Goal: Transaction & Acquisition: Book appointment/travel/reservation

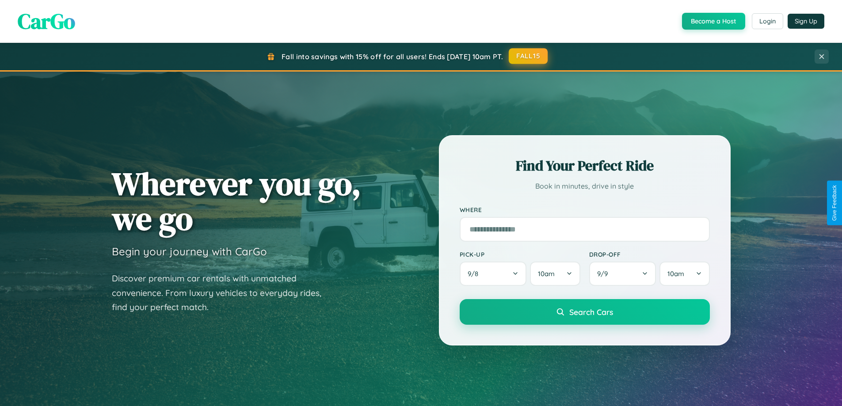
click at [529, 56] on button "FALL15" at bounding box center [528, 56] width 39 height 16
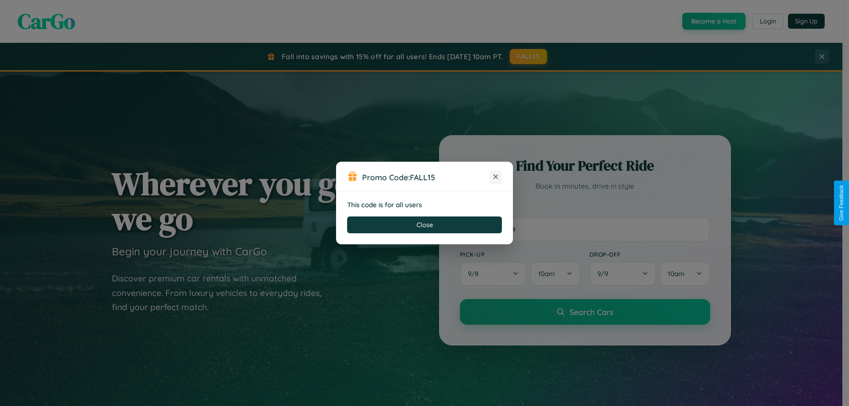
click at [496, 177] on icon at bounding box center [495, 176] width 9 height 9
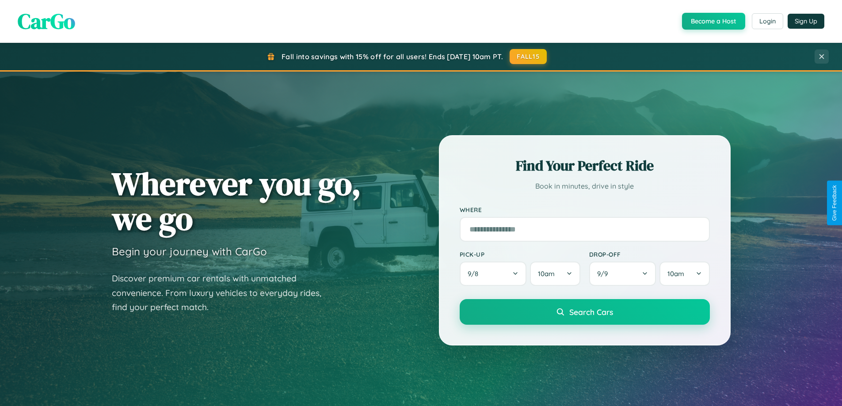
scroll to position [1701, 0]
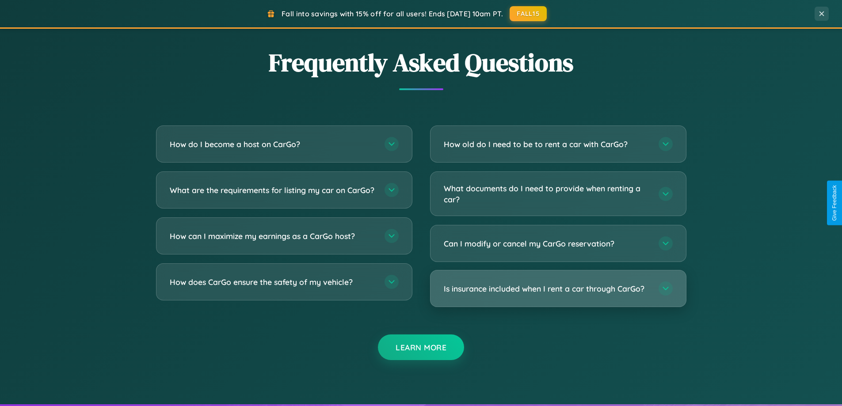
click at [558, 289] on h3 "Is insurance included when I rent a car through CarGo?" at bounding box center [547, 288] width 206 height 11
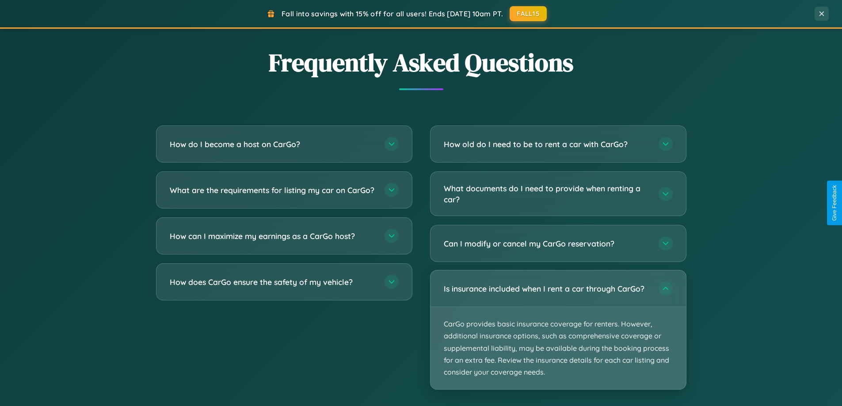
click at [558, 330] on p "CarGo provides basic insurance coverage for renters. However, additional insura…" at bounding box center [558, 348] width 255 height 82
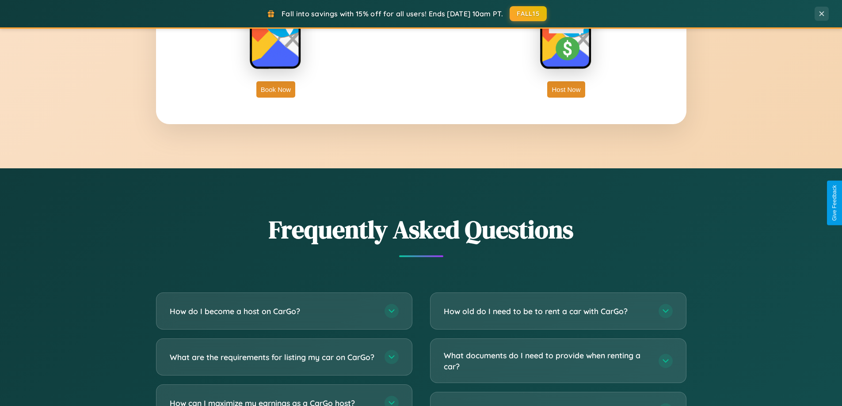
scroll to position [1420, 0]
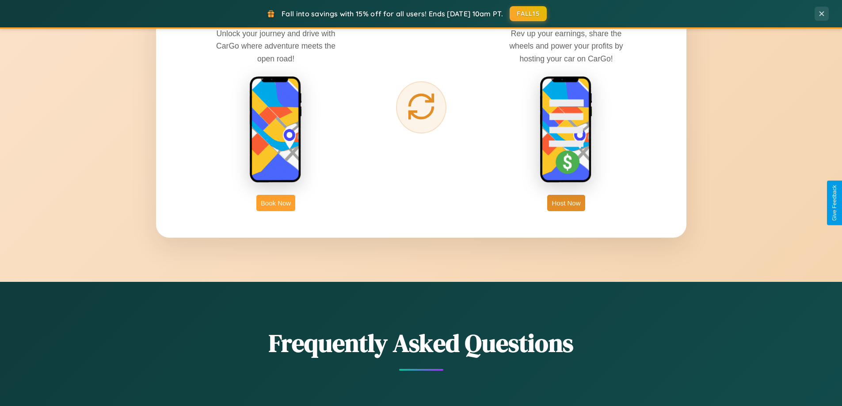
click at [276, 203] on button "Book Now" at bounding box center [275, 203] width 39 height 16
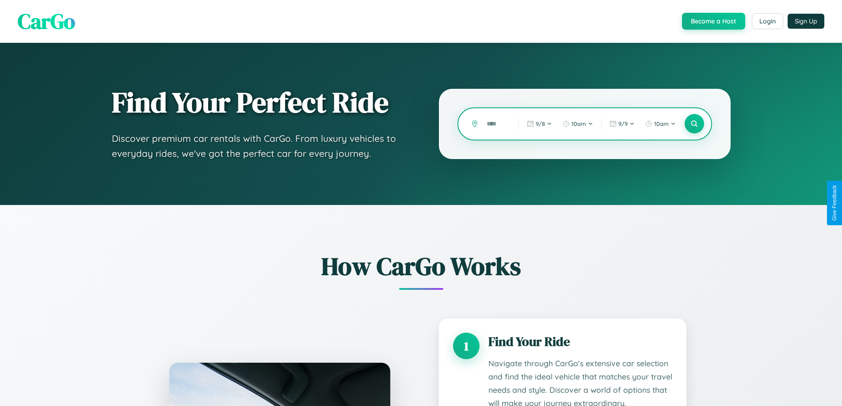
click at [496, 124] on input "text" at bounding box center [495, 123] width 27 height 15
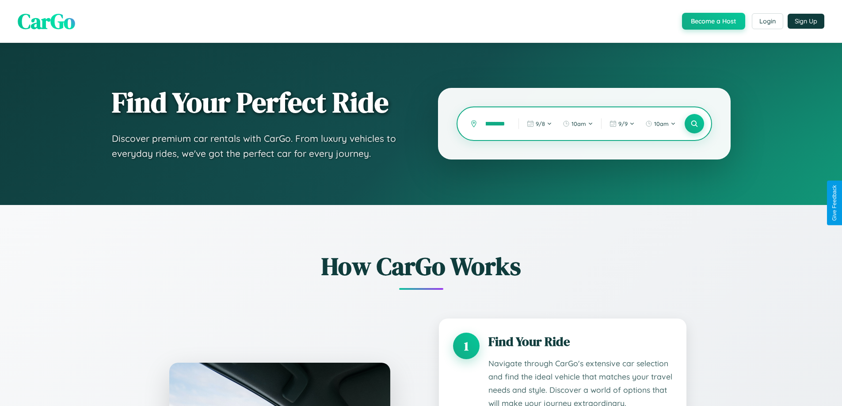
scroll to position [0, 12]
type input "*********"
click at [694, 124] on icon at bounding box center [694, 124] width 8 height 8
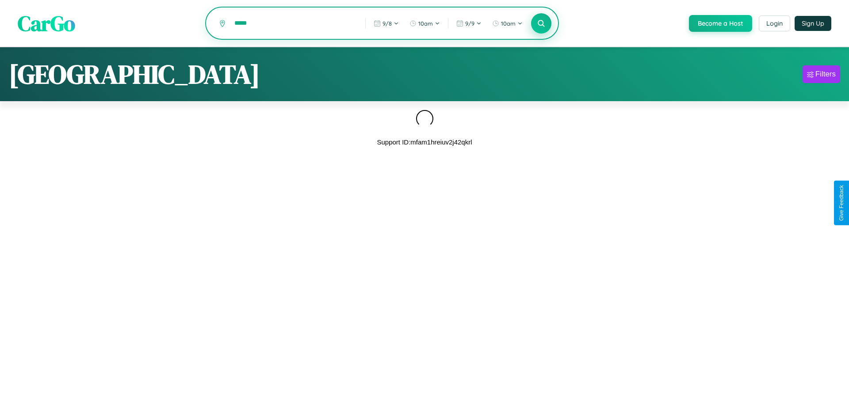
type input "*****"
click at [540, 24] on icon at bounding box center [541, 23] width 8 height 8
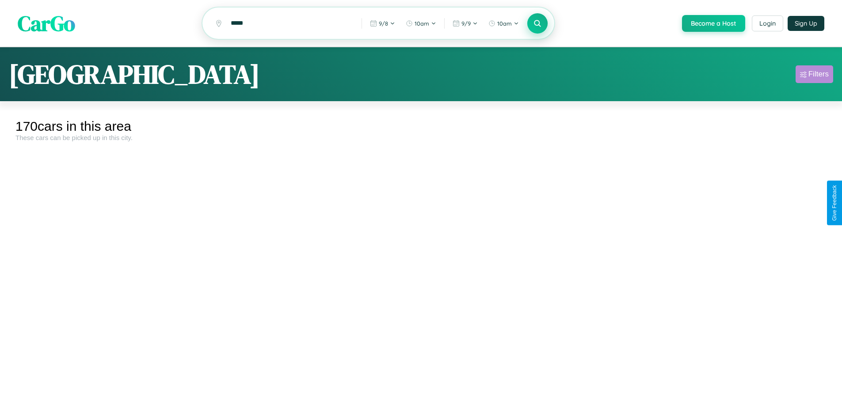
click at [814, 76] on div "Filters" at bounding box center [818, 74] width 20 height 9
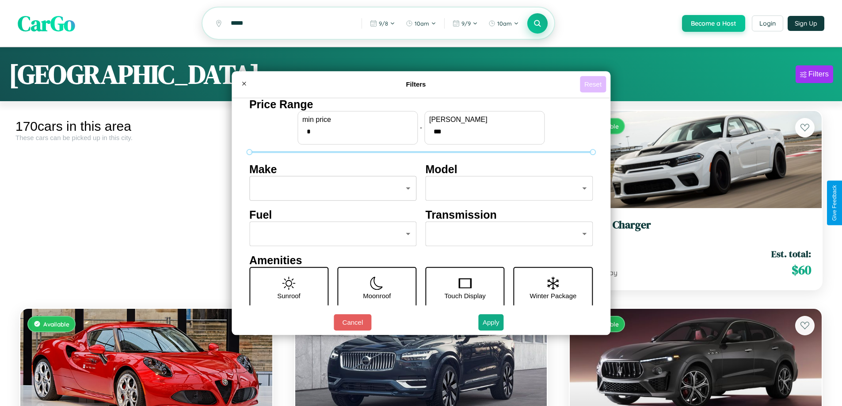
click at [594, 84] on button "Reset" at bounding box center [593, 84] width 26 height 16
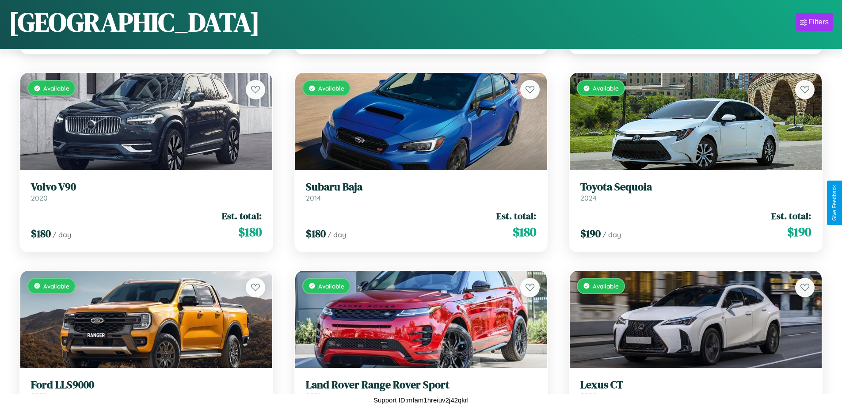
scroll to position [7252, 0]
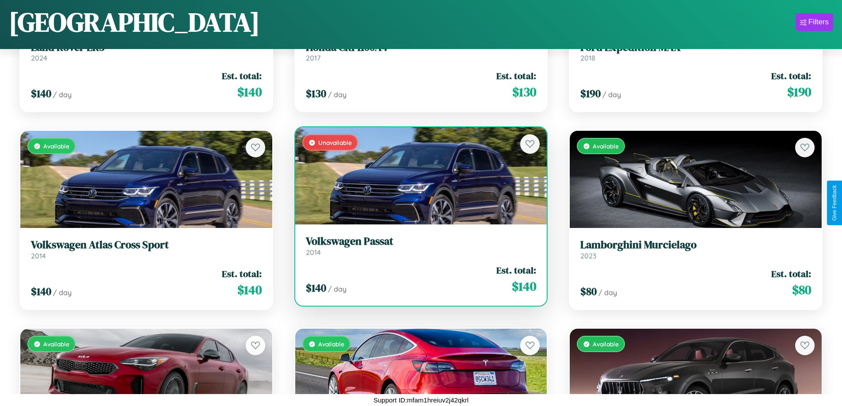
click at [417, 249] on link "Volkswagen Passat 2014" at bounding box center [421, 246] width 231 height 22
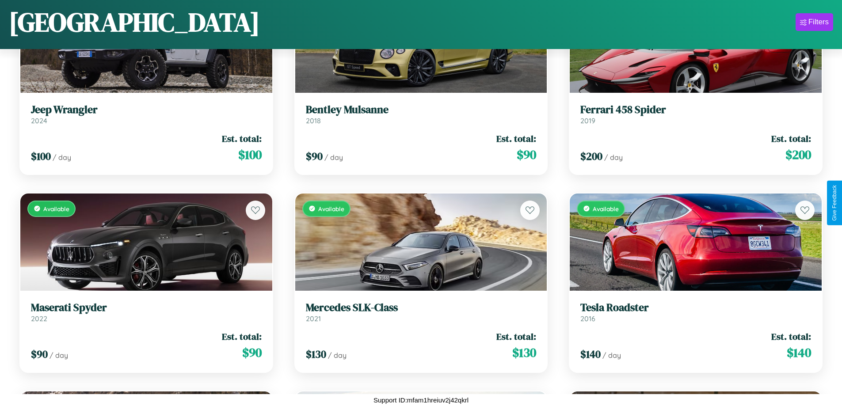
scroll to position [916, 0]
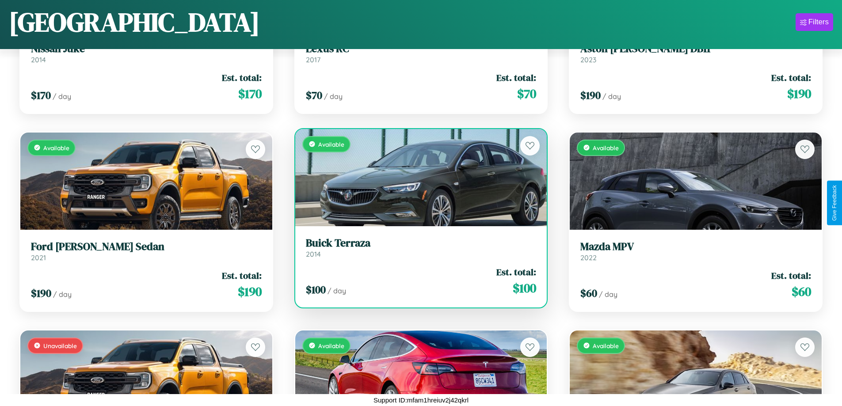
click at [417, 248] on h3 "Buick Terraza" at bounding box center [421, 243] width 231 height 13
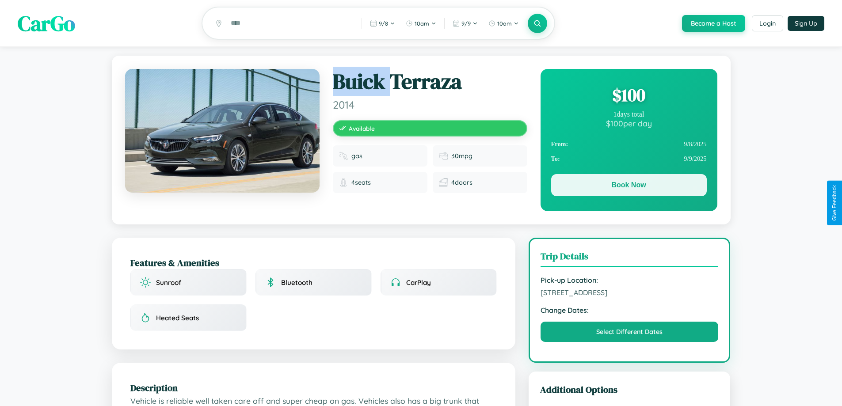
click at [629, 187] on button "Book Now" at bounding box center [629, 185] width 156 height 22
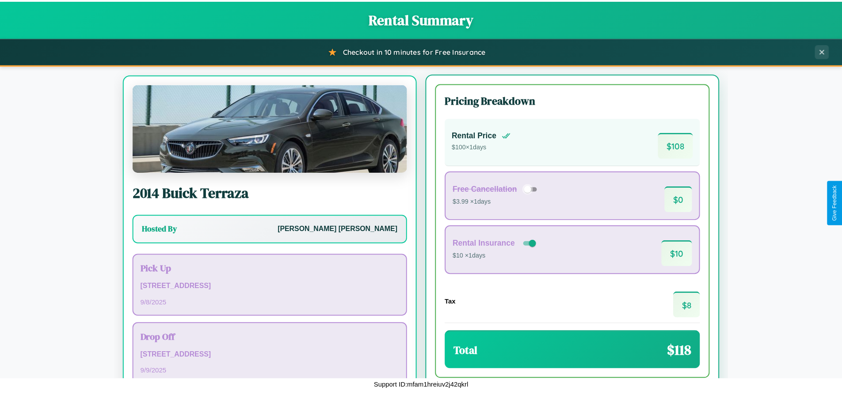
scroll to position [41, 0]
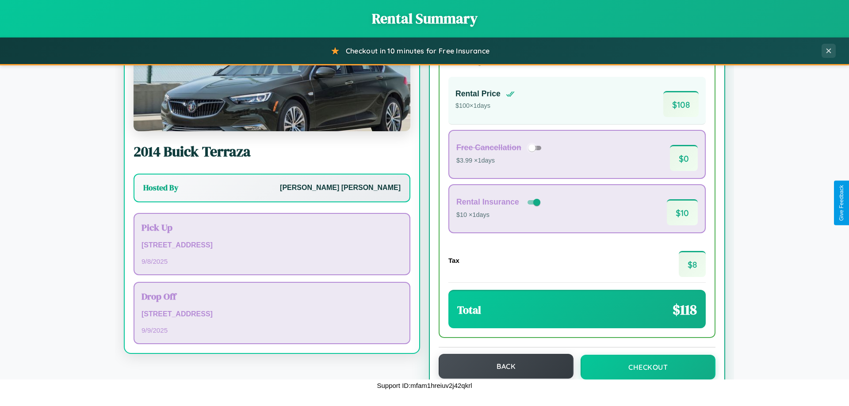
click at [502, 366] on button "Back" at bounding box center [506, 366] width 135 height 25
